Goal: Information Seeking & Learning: Learn about a topic

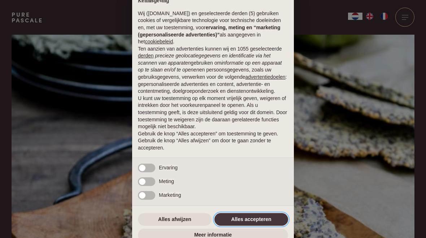
click at [249, 224] on button "Alles accepteren" at bounding box center [251, 219] width 74 height 13
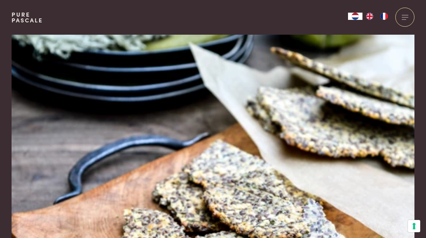
click at [281, 217] on img at bounding box center [213, 156] width 403 height 242
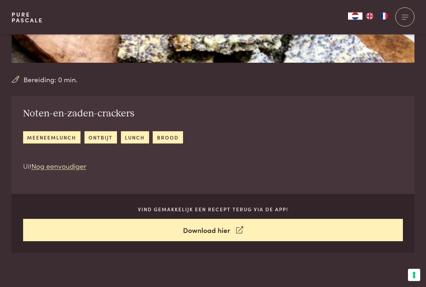
scroll to position [214, 0]
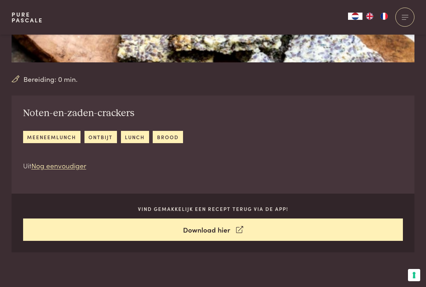
click at [70, 169] on link "Nog eenvoudiger" at bounding box center [58, 166] width 55 height 10
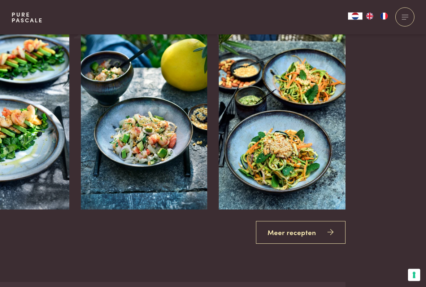
scroll to position [1600, 69]
click at [322, 221] on link "Meer recepten" at bounding box center [301, 232] width 90 height 23
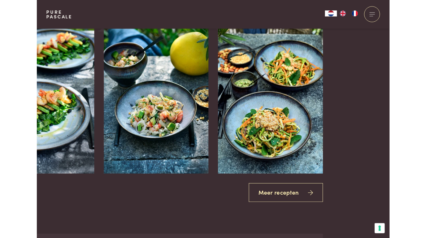
scroll to position [1620, 69]
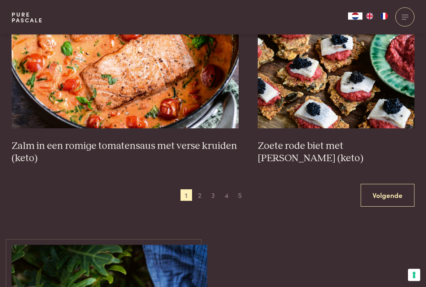
scroll to position [1288, 0]
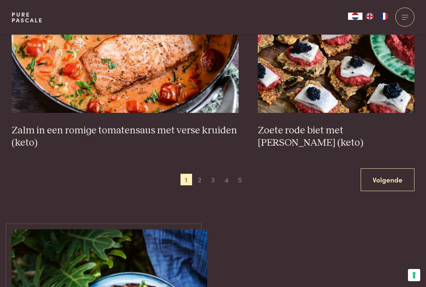
click at [384, 170] on link "Volgende" at bounding box center [388, 180] width 54 height 23
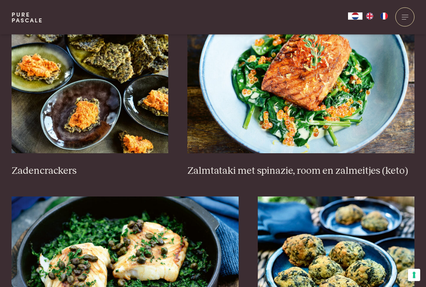
scroll to position [1072, 0]
click at [47, 172] on h3 "Zadencrackers" at bounding box center [90, 171] width 157 height 13
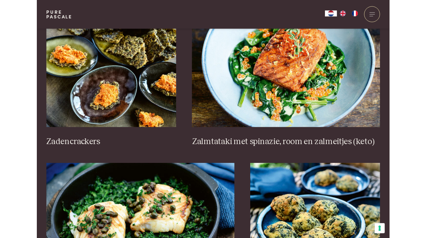
scroll to position [1093, 0]
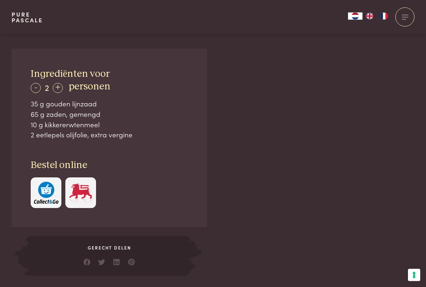
scroll to position [465, 0]
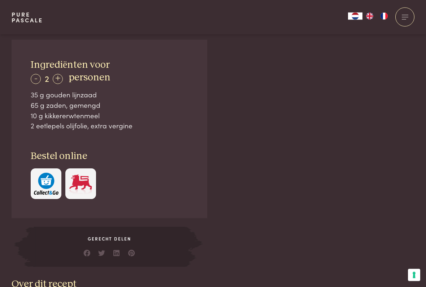
click at [63, 79] on div "+" at bounding box center [58, 79] width 10 height 10
click at [60, 76] on div "+" at bounding box center [58, 79] width 10 height 10
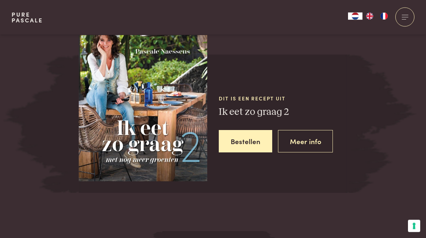
scroll to position [861, 0]
